Goal: Information Seeking & Learning: Understand process/instructions

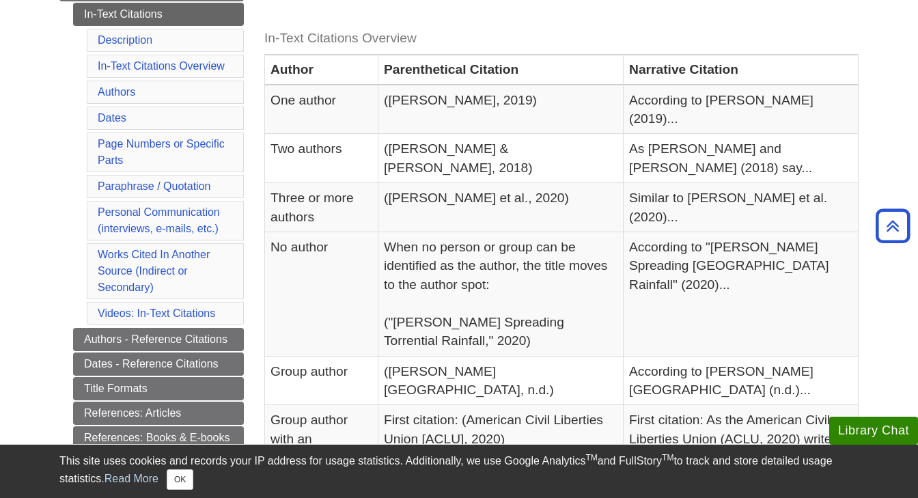
scroll to position [286, 0]
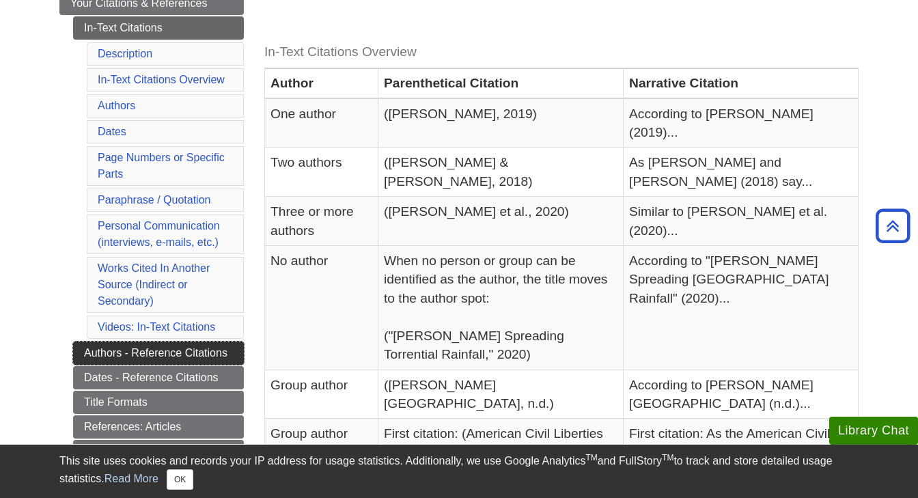
click at [178, 351] on link "Authors - Reference Citations" at bounding box center [158, 353] width 171 height 23
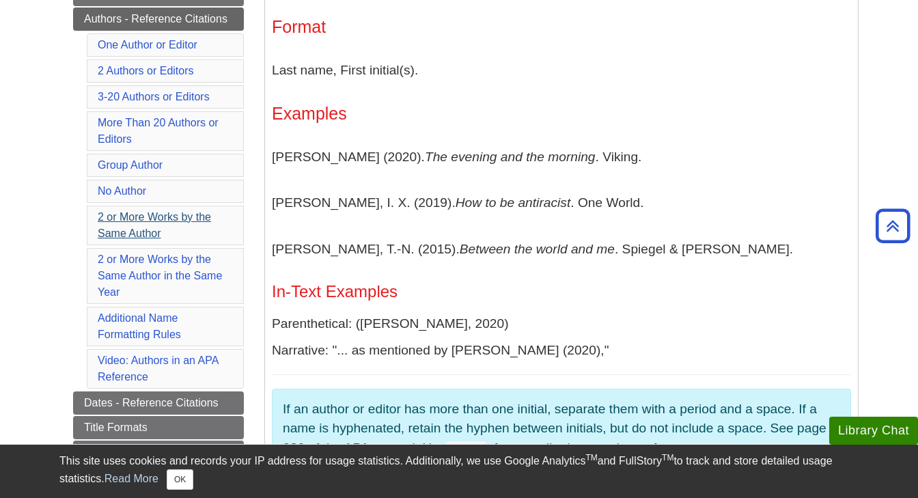
scroll to position [499, 0]
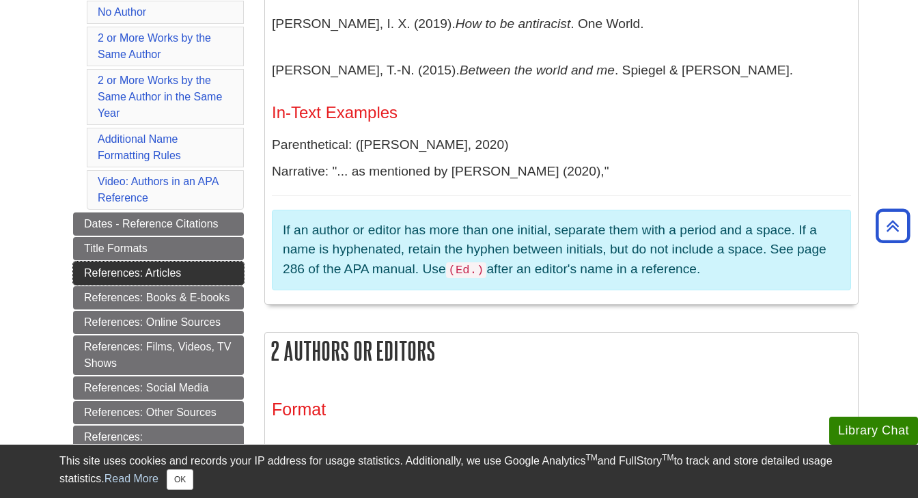
click at [189, 266] on link "References: Articles" at bounding box center [158, 273] width 171 height 23
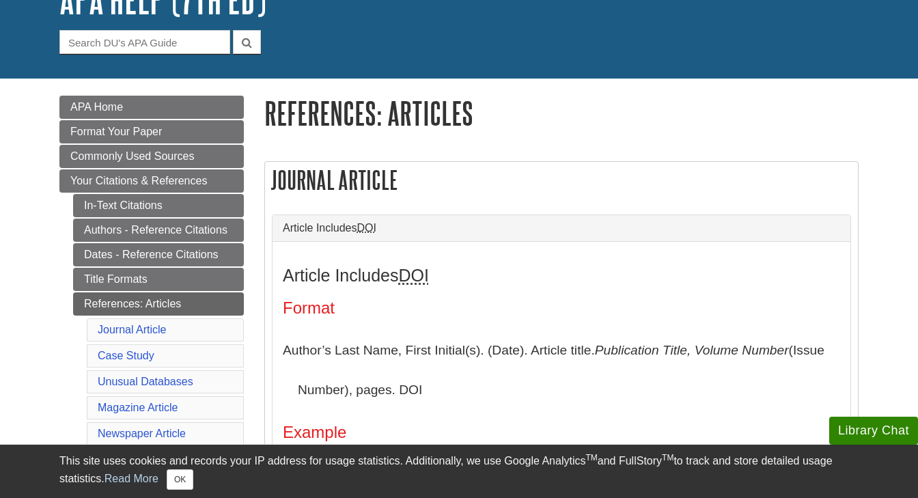
scroll to position [118, 0]
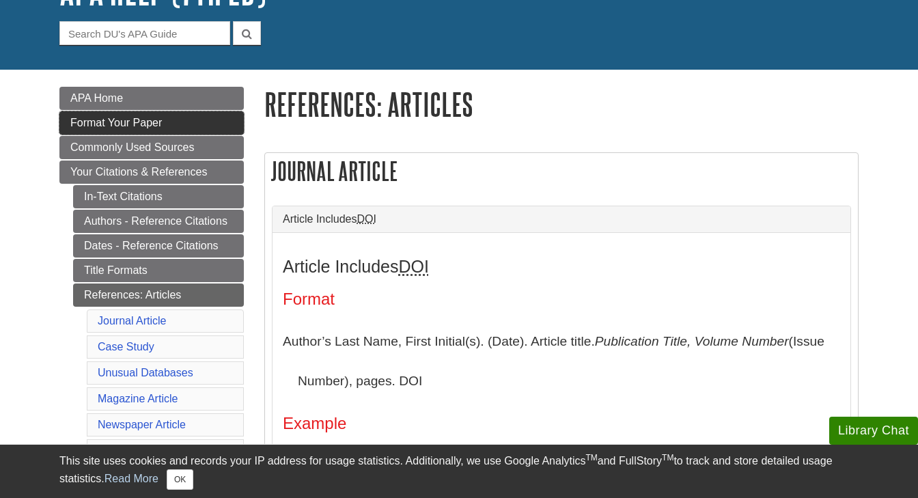
click at [155, 118] on span "Format Your Paper" at bounding box center [116, 123] width 92 height 12
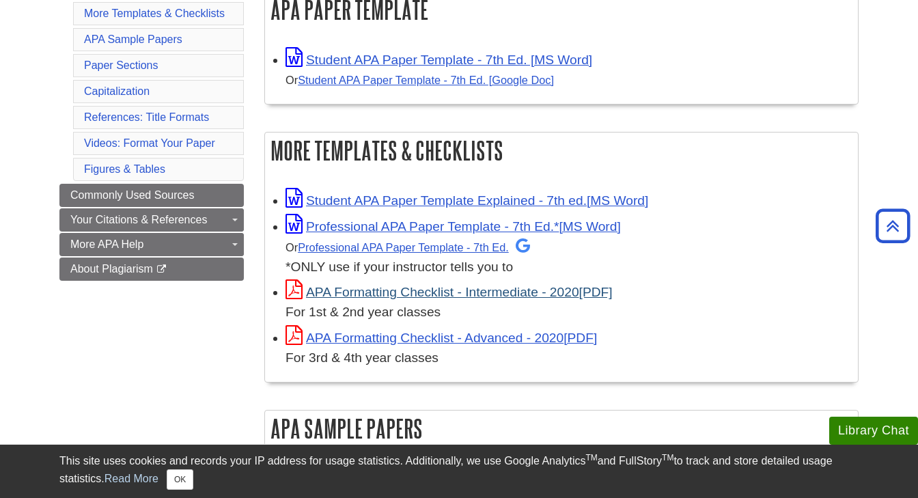
scroll to position [279, 0]
click at [508, 287] on link "APA Formatting Checklist - Intermediate - 2020" at bounding box center [449, 291] width 327 height 14
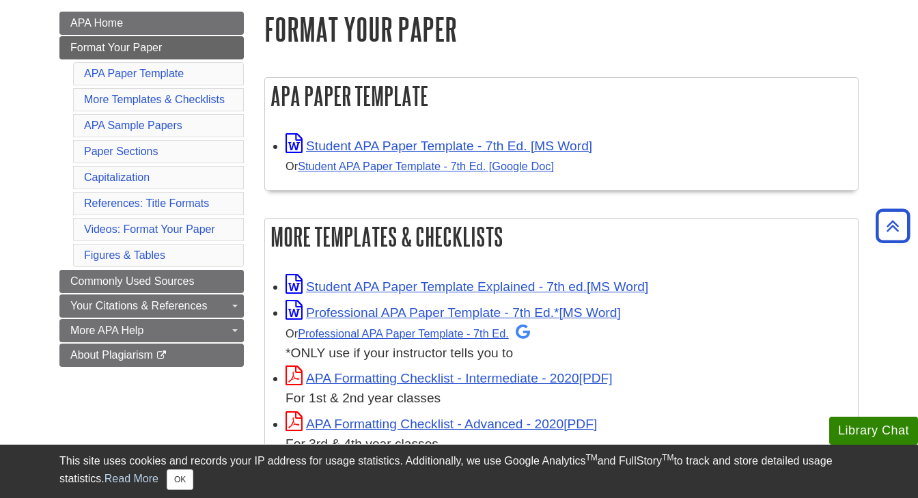
scroll to position [163, 0]
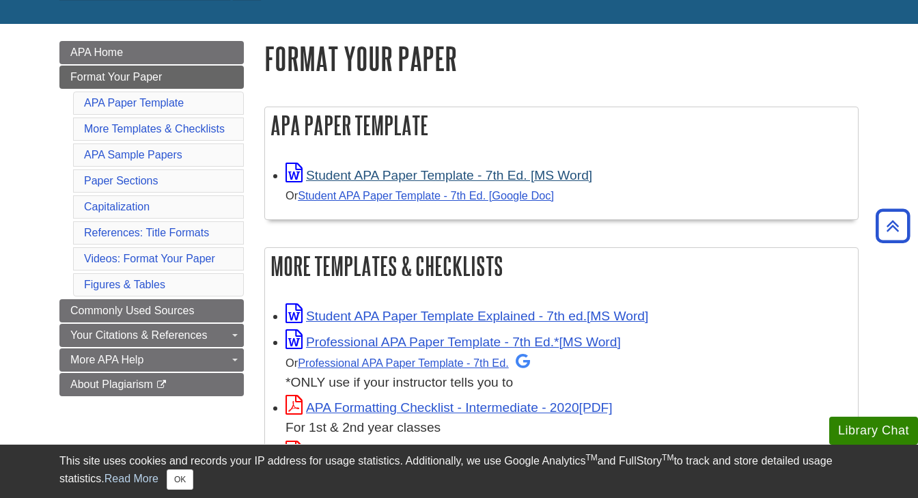
click at [470, 178] on link "Student APA Paper Template - 7th Ed. [MS Word]" at bounding box center [439, 175] width 307 height 14
